Goal: Entertainment & Leisure: Consume media (video, audio)

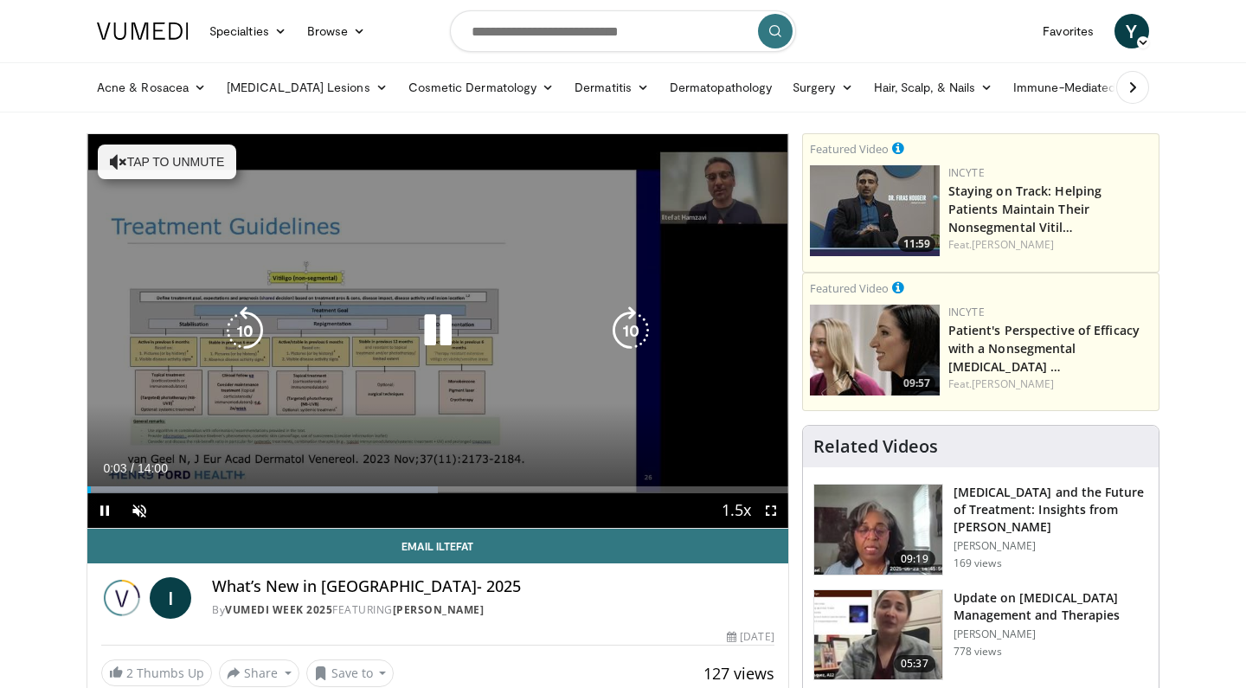
click at [202, 159] on button "Tap to unmute" at bounding box center [167, 161] width 138 height 35
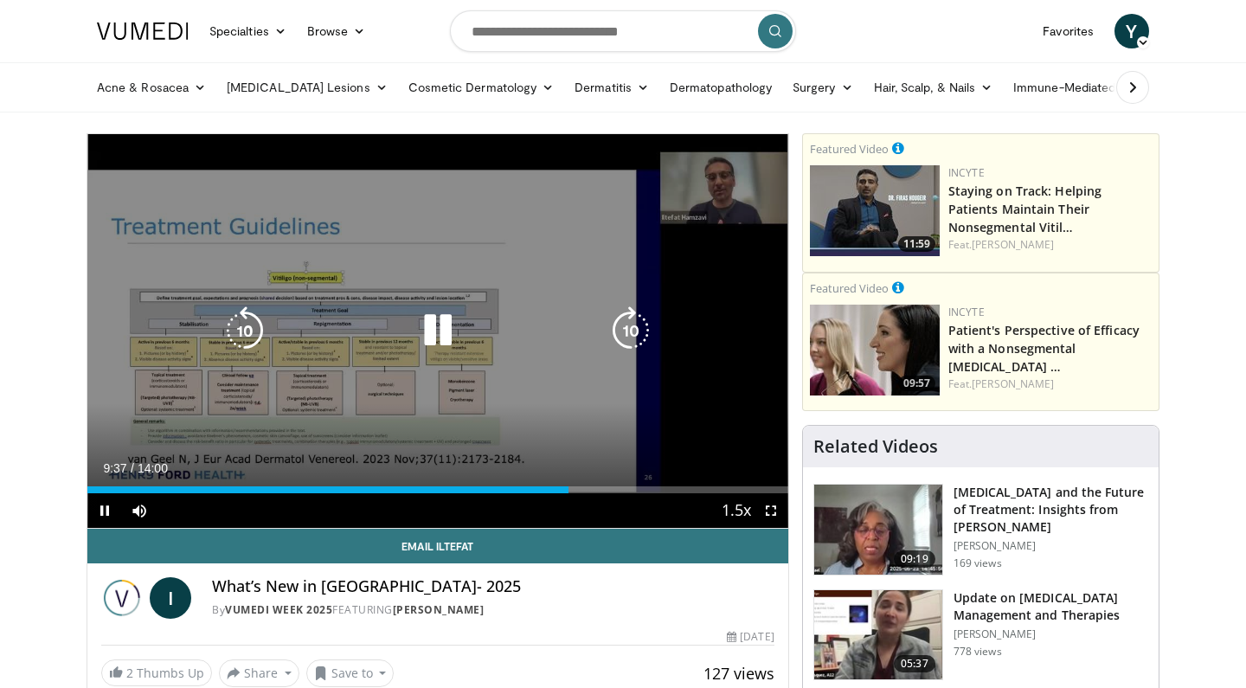
click at [244, 343] on icon "Video Player" at bounding box center [245, 330] width 48 height 48
click at [445, 341] on icon "Video Player" at bounding box center [437, 330] width 48 height 48
click at [426, 338] on icon "Video Player" at bounding box center [437, 330] width 48 height 48
